Goal: Check status: Check status

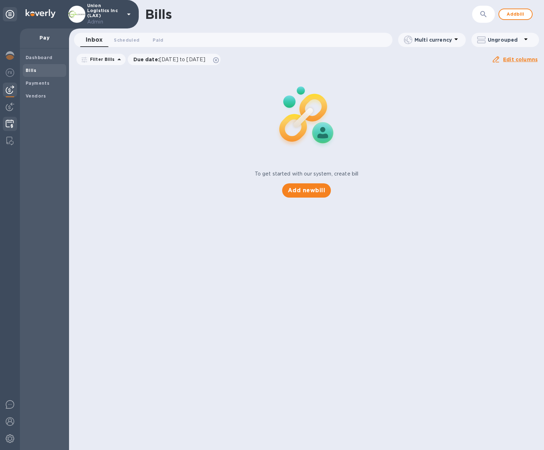
click at [9, 117] on div at bounding box center [10, 125] width 14 height 16
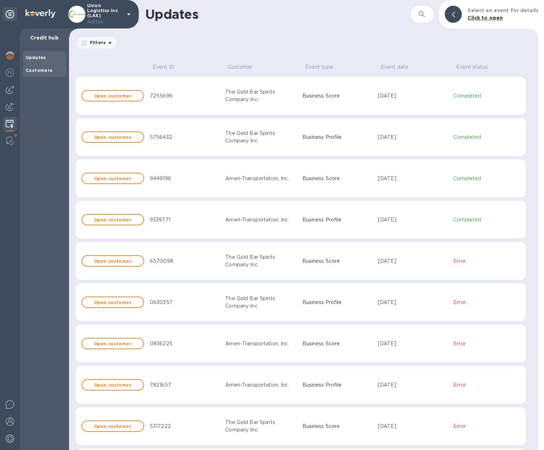
click at [45, 70] on b "Customers" at bounding box center [39, 70] width 27 height 5
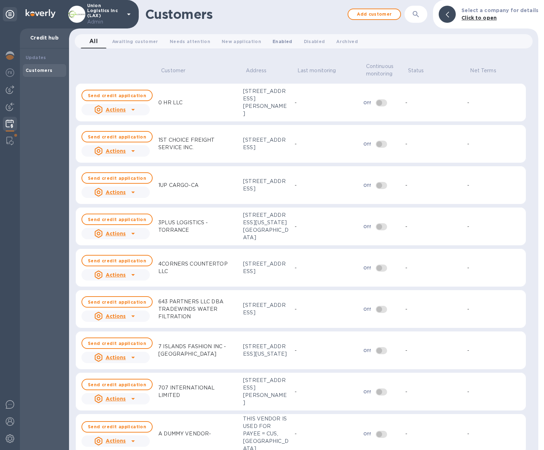
click at [273, 41] on span "Enabled 0" at bounding box center [283, 41] width 20 height 7
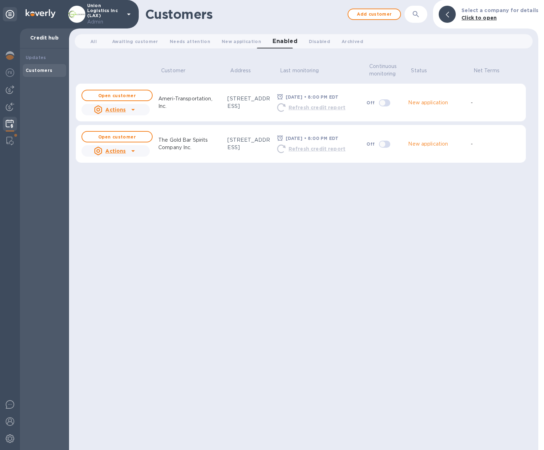
click at [132, 152] on icon at bounding box center [133, 151] width 9 height 9
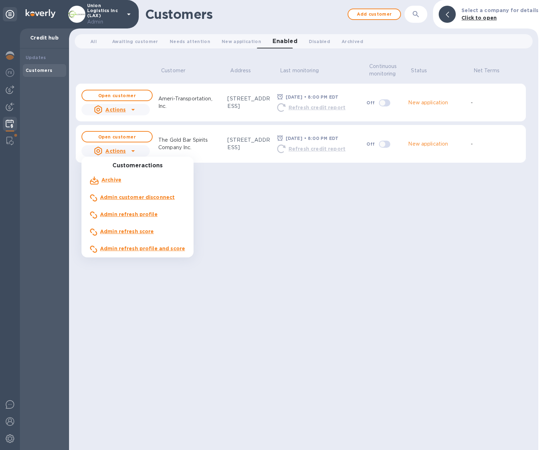
click at [116, 232] on b "Admin refresh score" at bounding box center [127, 232] width 54 height 6
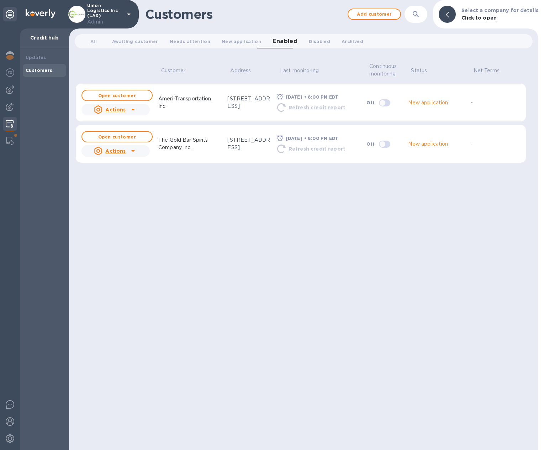
click at [132, 109] on icon at bounding box center [133, 109] width 9 height 9
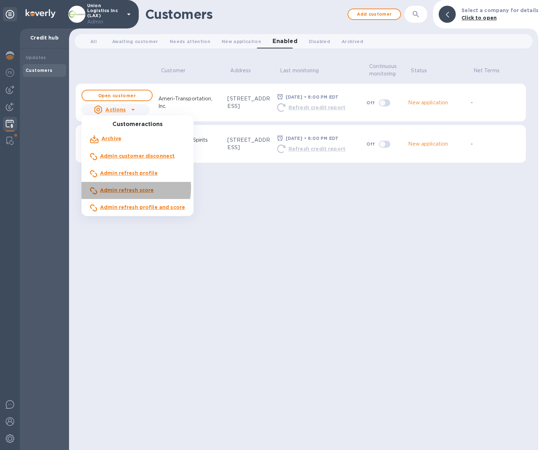
click at [125, 188] on b "Admin refresh score" at bounding box center [127, 190] width 54 height 6
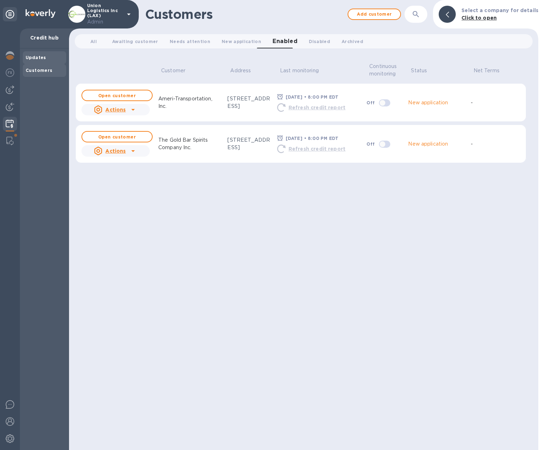
click at [46, 57] on div "Updates" at bounding box center [45, 57] width 38 height 7
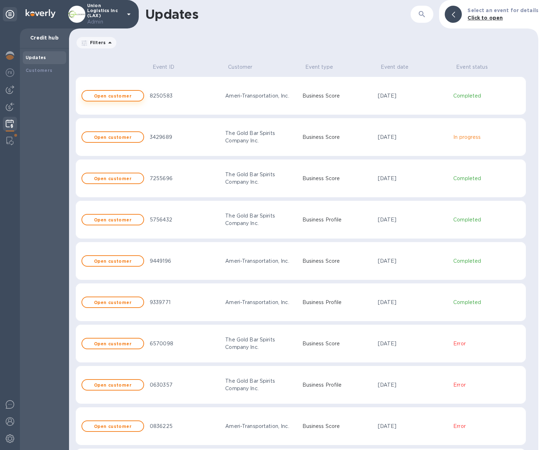
click at [123, 99] on button "Open customer" at bounding box center [113, 95] width 63 height 11
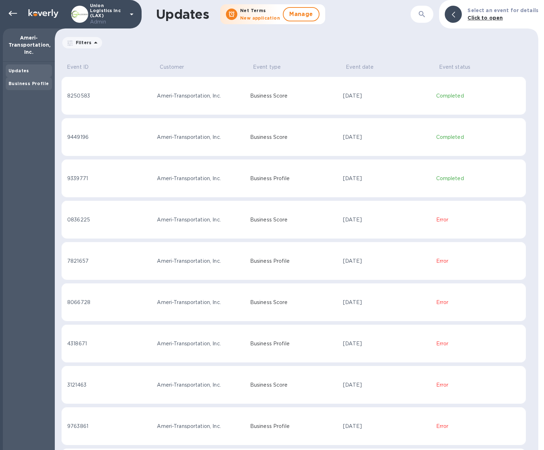
click at [18, 85] on b "Business Profile" at bounding box center [29, 83] width 40 height 5
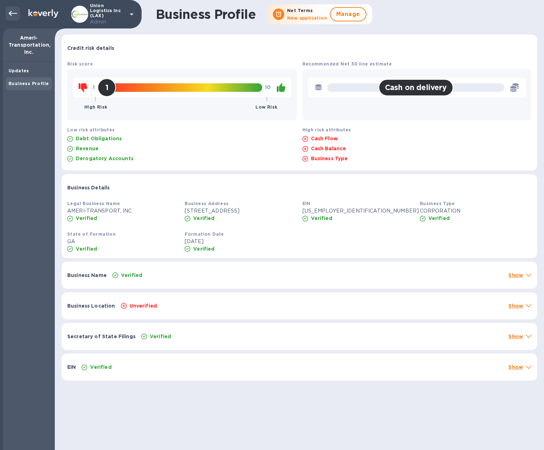
click at [13, 15] on icon at bounding box center [13, 13] width 9 height 9
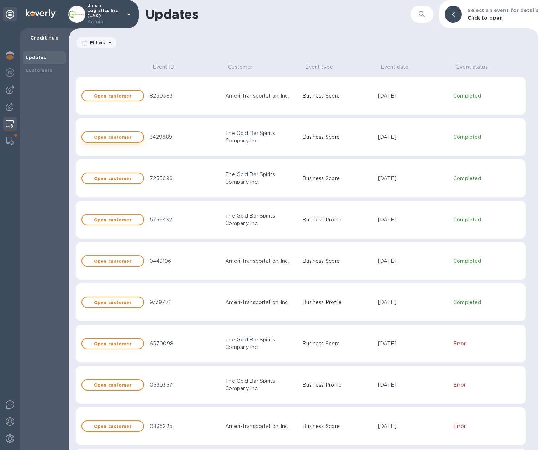
click at [120, 135] on b "Open customer" at bounding box center [113, 137] width 38 height 5
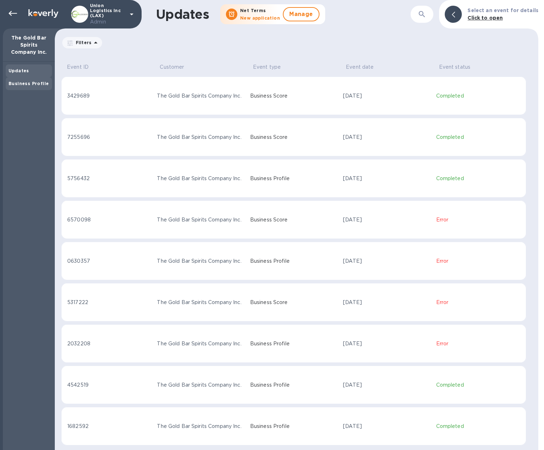
click at [32, 86] on b "Business Profile" at bounding box center [29, 83] width 40 height 5
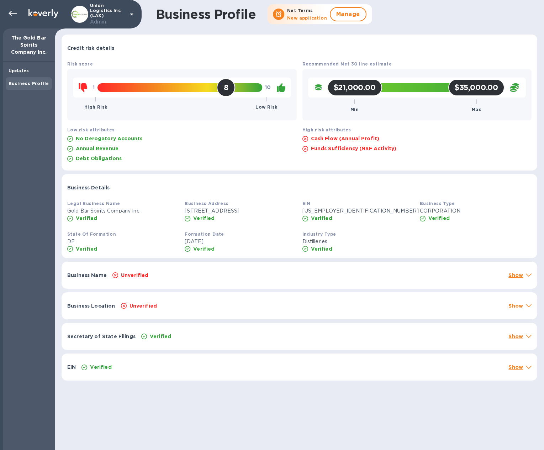
click at [526, 276] on icon at bounding box center [529, 275] width 6 height 3
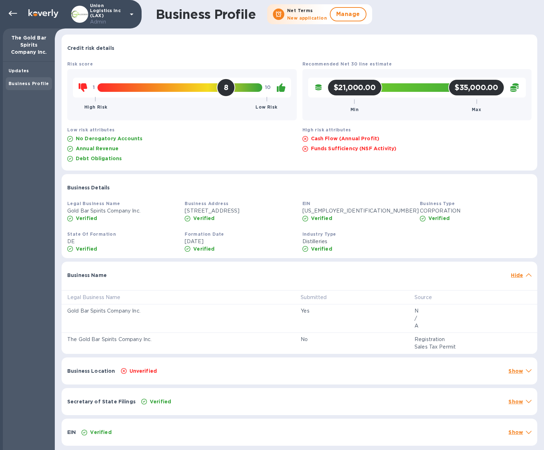
click at [526, 276] on icon at bounding box center [529, 274] width 6 height 3
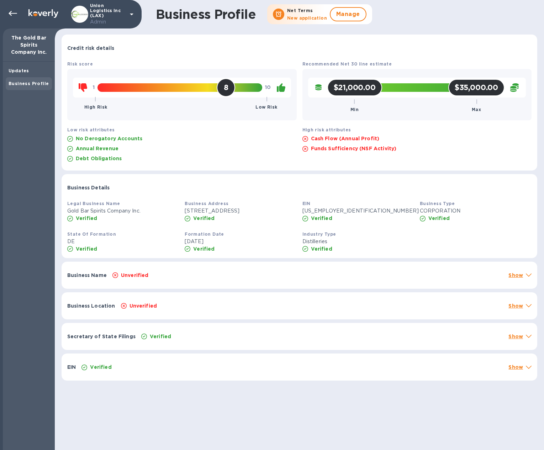
click at [527, 305] on icon at bounding box center [529, 305] width 6 height 3
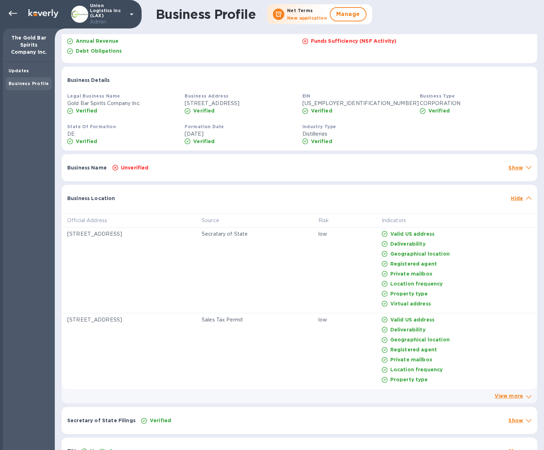
scroll to position [104, 0]
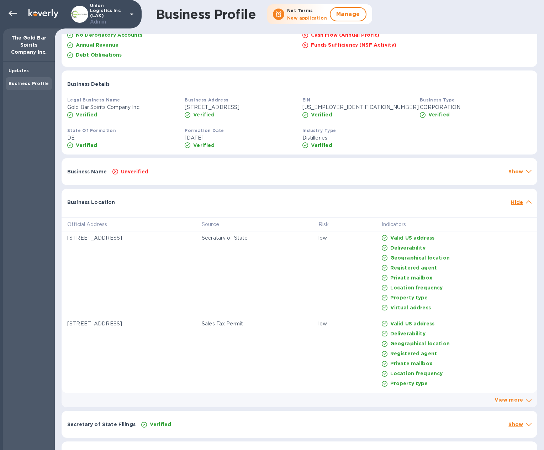
click at [526, 202] on icon at bounding box center [529, 201] width 6 height 3
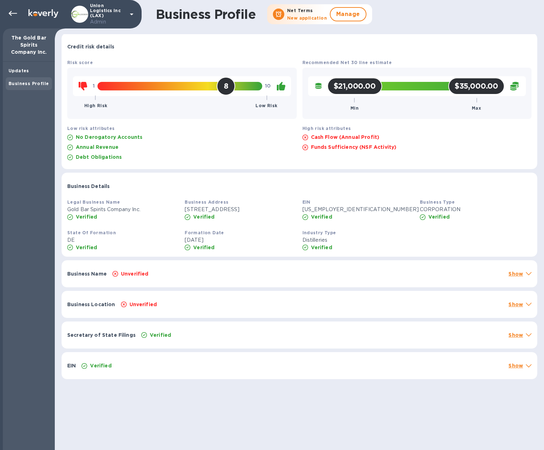
scroll to position [1, 0]
click at [526, 336] on icon at bounding box center [529, 334] width 6 height 3
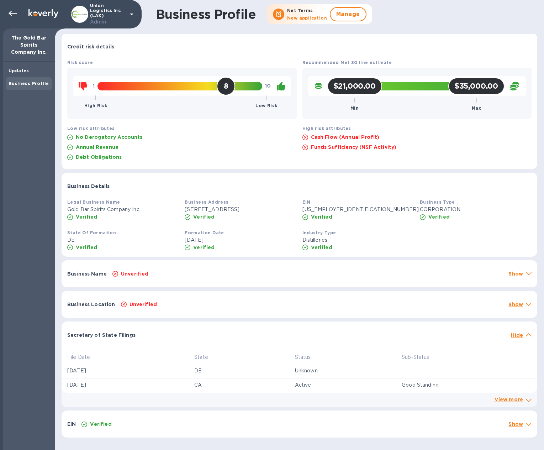
click at [526, 334] on icon at bounding box center [529, 334] width 6 height 3
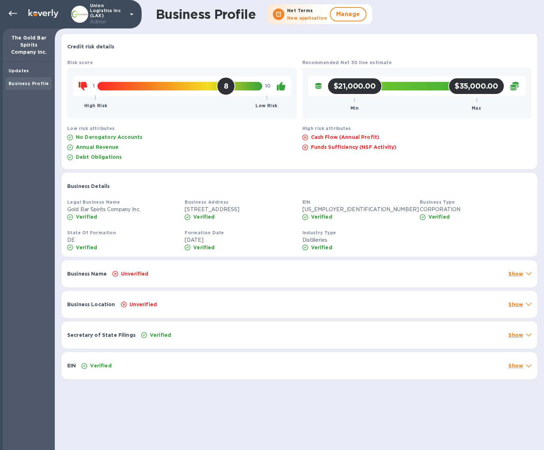
click at [529, 365] on div "EIN Verified Show" at bounding box center [300, 365] width 476 height 27
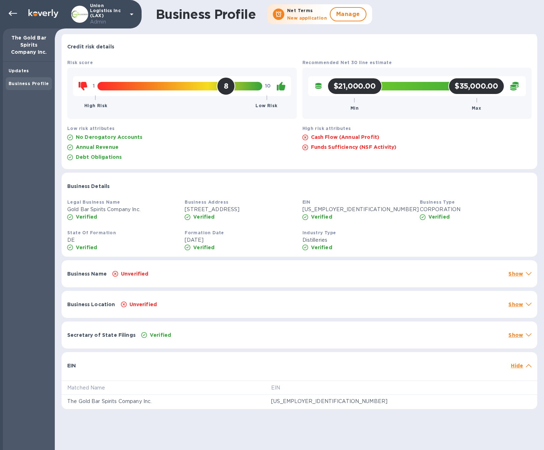
click at [529, 365] on div "EIN Hide" at bounding box center [300, 363] width 476 height 23
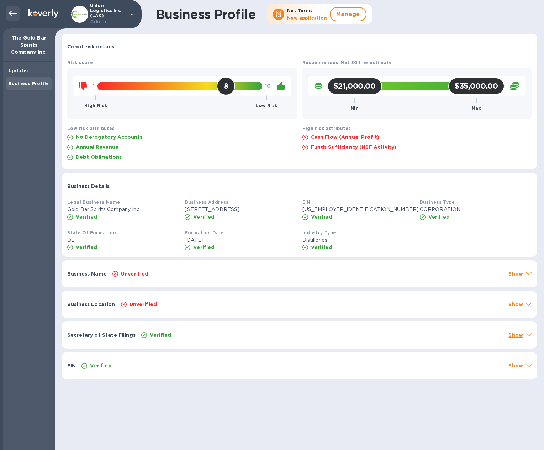
click at [14, 12] on icon at bounding box center [13, 13] width 9 height 9
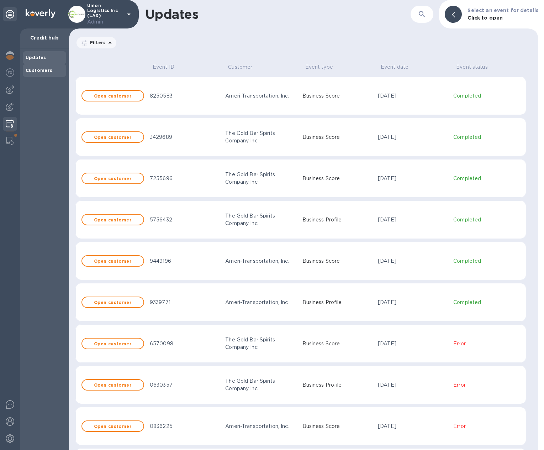
click at [48, 72] on b "Customers" at bounding box center [39, 70] width 27 height 5
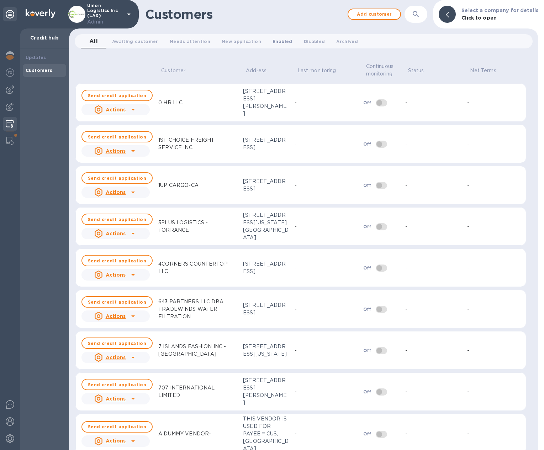
click at [273, 42] on span "Enabled 0" at bounding box center [283, 41] width 20 height 7
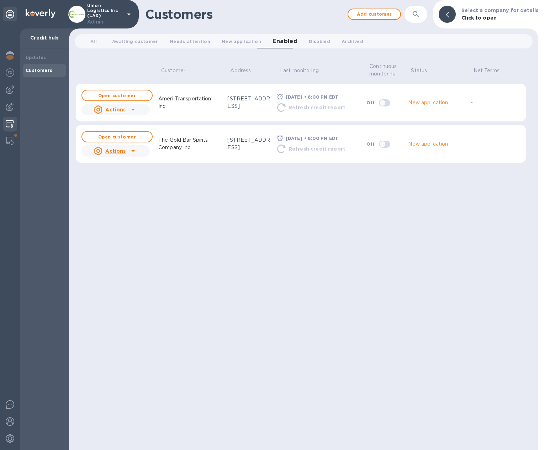
click at [132, 110] on icon at bounding box center [133, 110] width 4 height 2
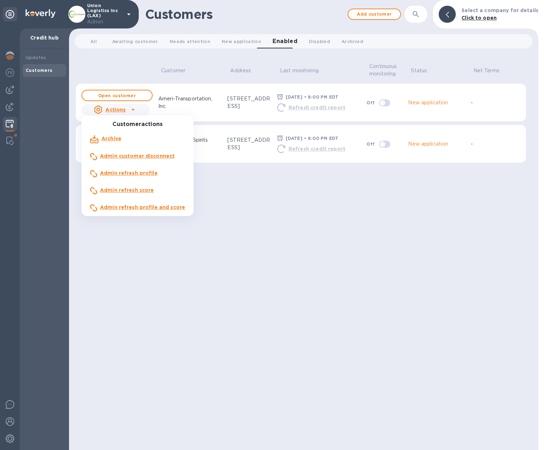
click at [207, 169] on div at bounding box center [272, 225] width 544 height 450
